Goal: Information Seeking & Learning: Learn about a topic

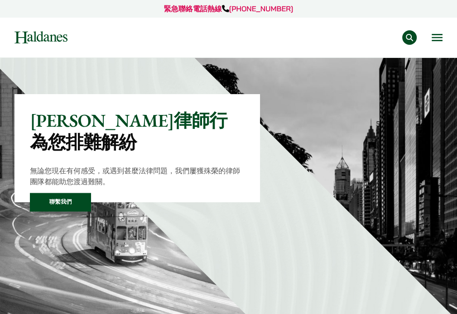
click at [66, 44] on img at bounding box center [41, 37] width 53 height 12
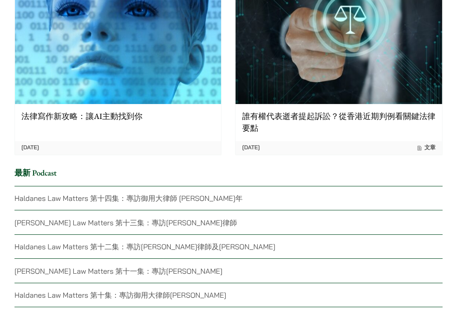
scroll to position [2039, 0]
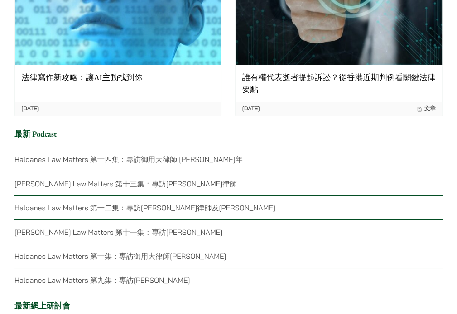
click at [226, 252] on link "Haldanes Law Matters 第十集：專訪御用大律師[PERSON_NAME]" at bounding box center [121, 256] width 212 height 9
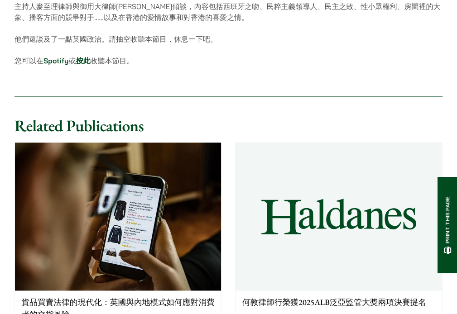
scroll to position [589, 0]
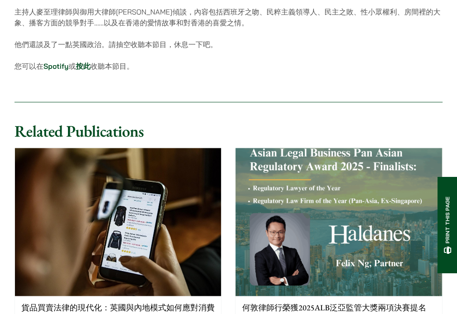
click at [109, 303] on p "貨品買賣法律的現代化：英國與內地模式如何應對消費者的交貨風險" at bounding box center [117, 315] width 193 height 24
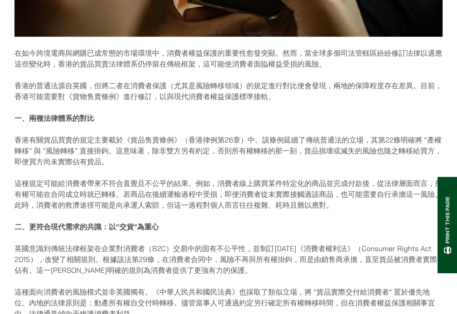
scroll to position [363, 0]
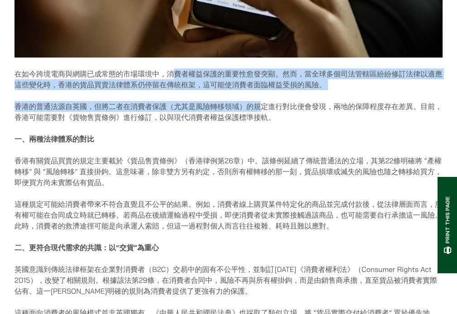
drag, startPoint x: 196, startPoint y: 87, endPoint x: 291, endPoint y: 118, distance: 100.5
click at [291, 118] on div "30/09/2025 在如今跨境電商與網購已成常態的市場環境中，消費者權益保護的重要性愈發突顯。然而，當全球多個司法管轄區紛紛修訂法律以適應這些變化時，香港的…" at bounding box center [229, 228] width 428 height 943
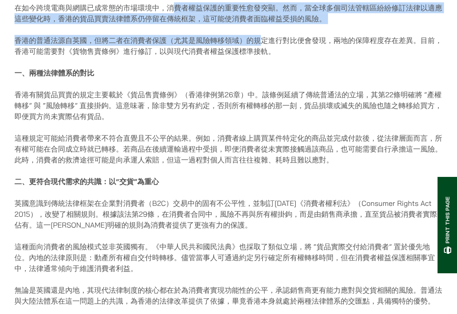
scroll to position [498, 0]
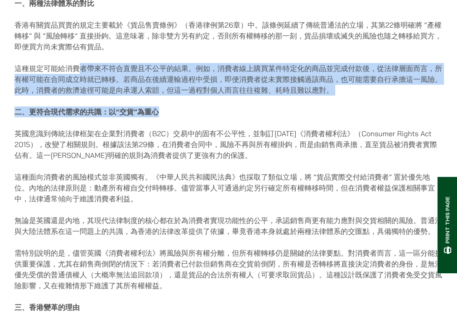
drag, startPoint x: 88, startPoint y: 130, endPoint x: 239, endPoint y: 194, distance: 164.2
click at [239, 194] on div "30/09/2025 在如今跨境電商與網購已成常態的市場環境中，消費者權益保護的重要性愈發突顯。然而，當全球多個司法管轄區紛紛修訂法律以適應這些變化時，香港的…" at bounding box center [229, 92] width 428 height 943
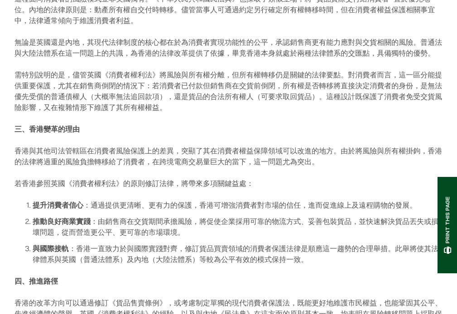
scroll to position [680, 0]
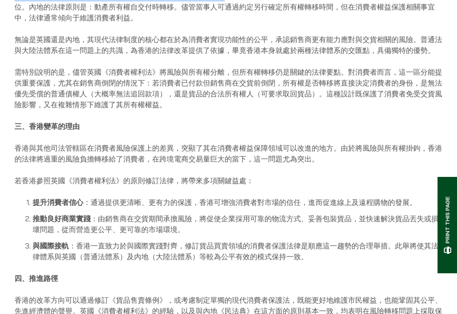
drag, startPoint x: 153, startPoint y: 68, endPoint x: 294, endPoint y: 121, distance: 149.8
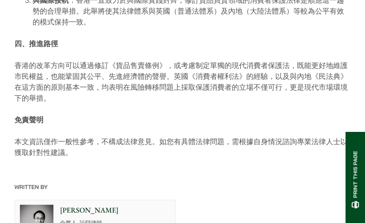
scroll to position [1133, 0]
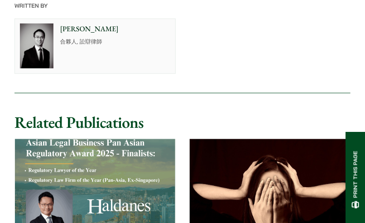
click at [104, 189] on img at bounding box center [95, 197] width 160 height 116
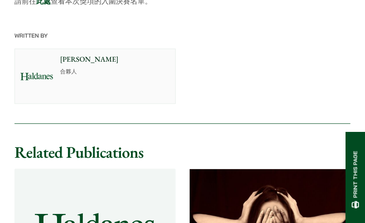
scroll to position [544, 0]
